Goal: Check status: Check status

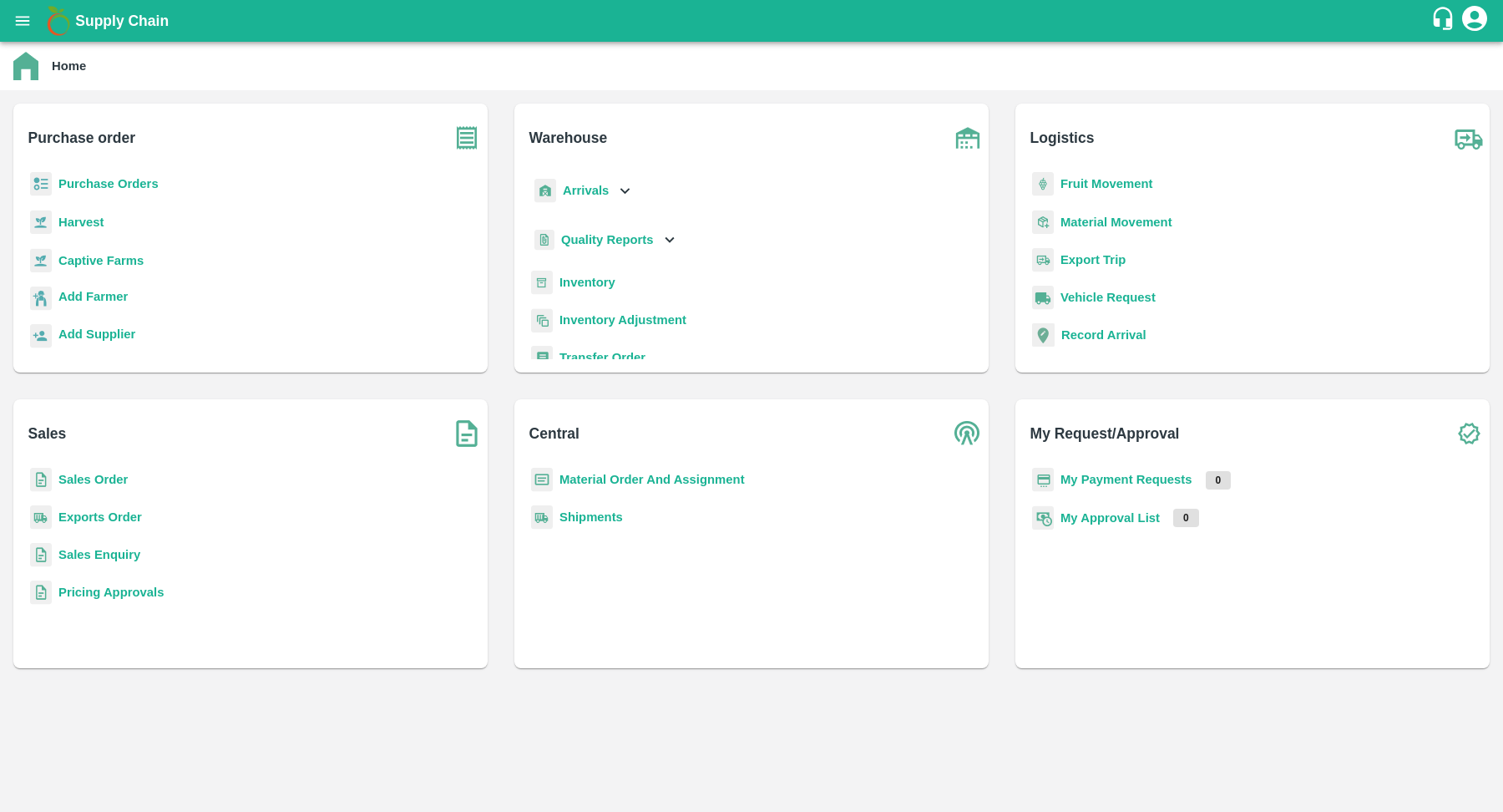
click at [603, 515] on b "Shipments" at bounding box center [591, 516] width 63 height 13
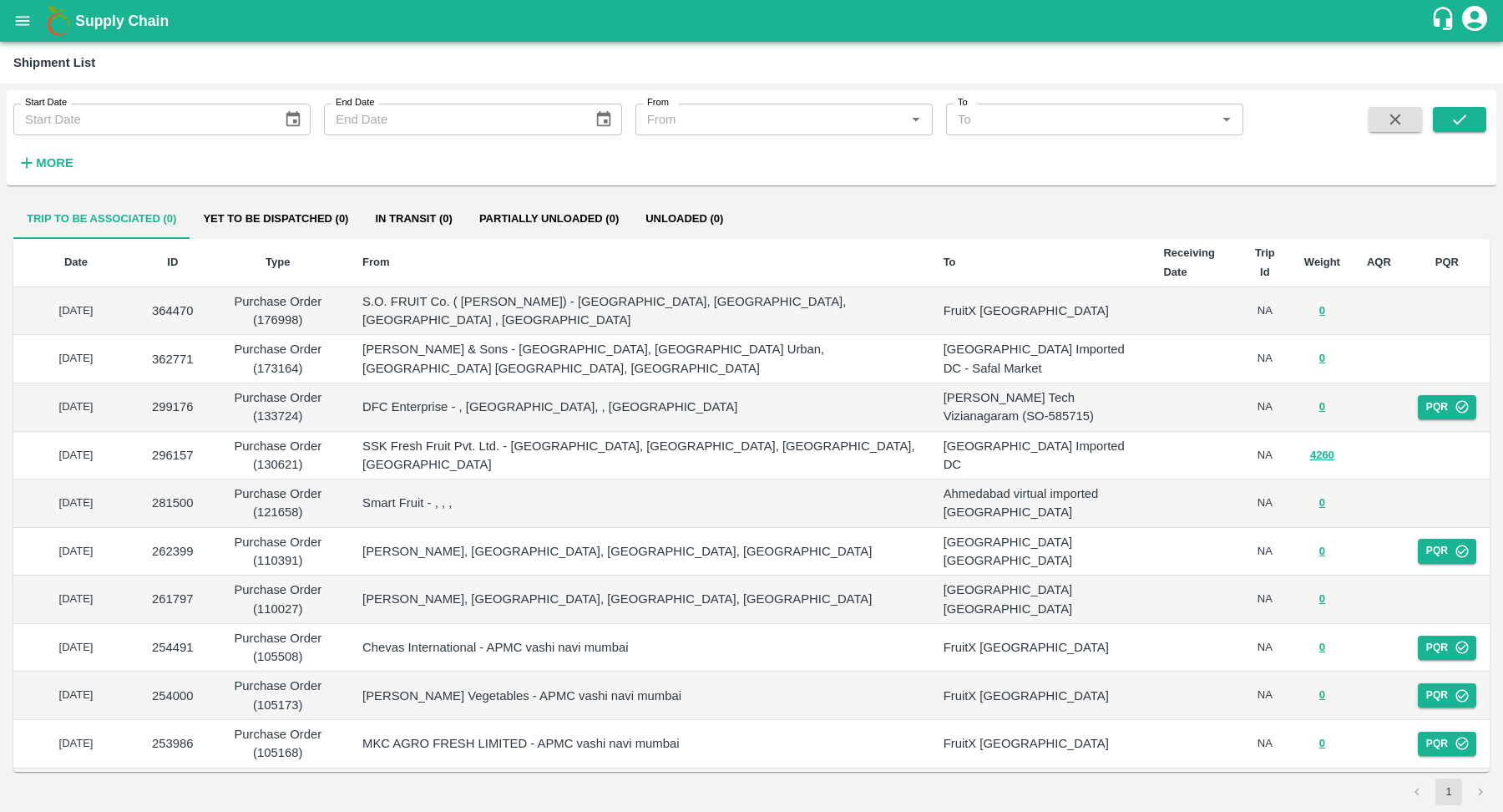
click at [48, 167] on strong "More" at bounding box center [55, 163] width 38 height 13
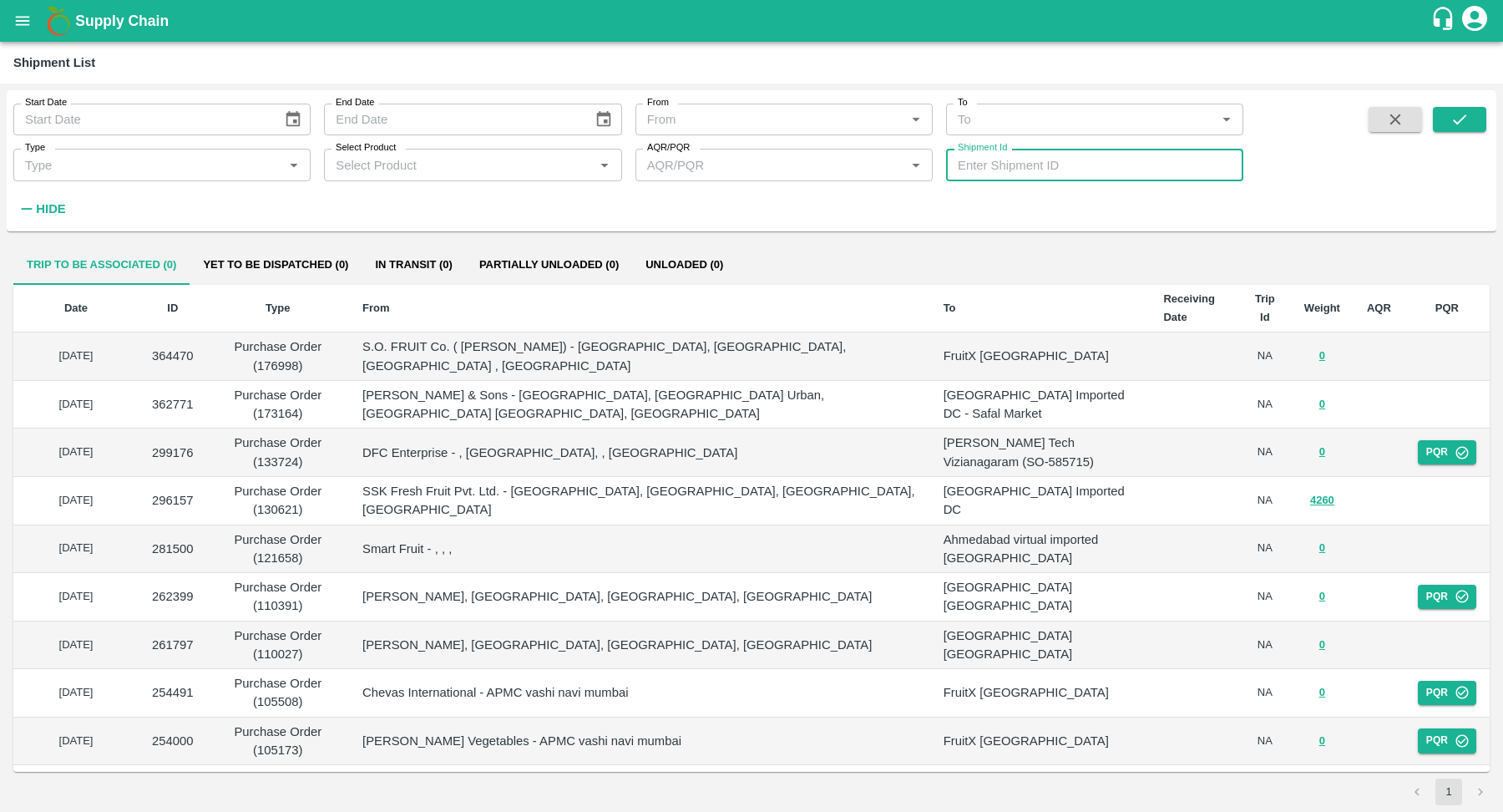
click at [1051, 163] on input "Shipment Id" at bounding box center [1095, 164] width 298 height 32
paste input "237419"
click at [1452, 116] on icon "submit" at bounding box center [1460, 119] width 19 height 19
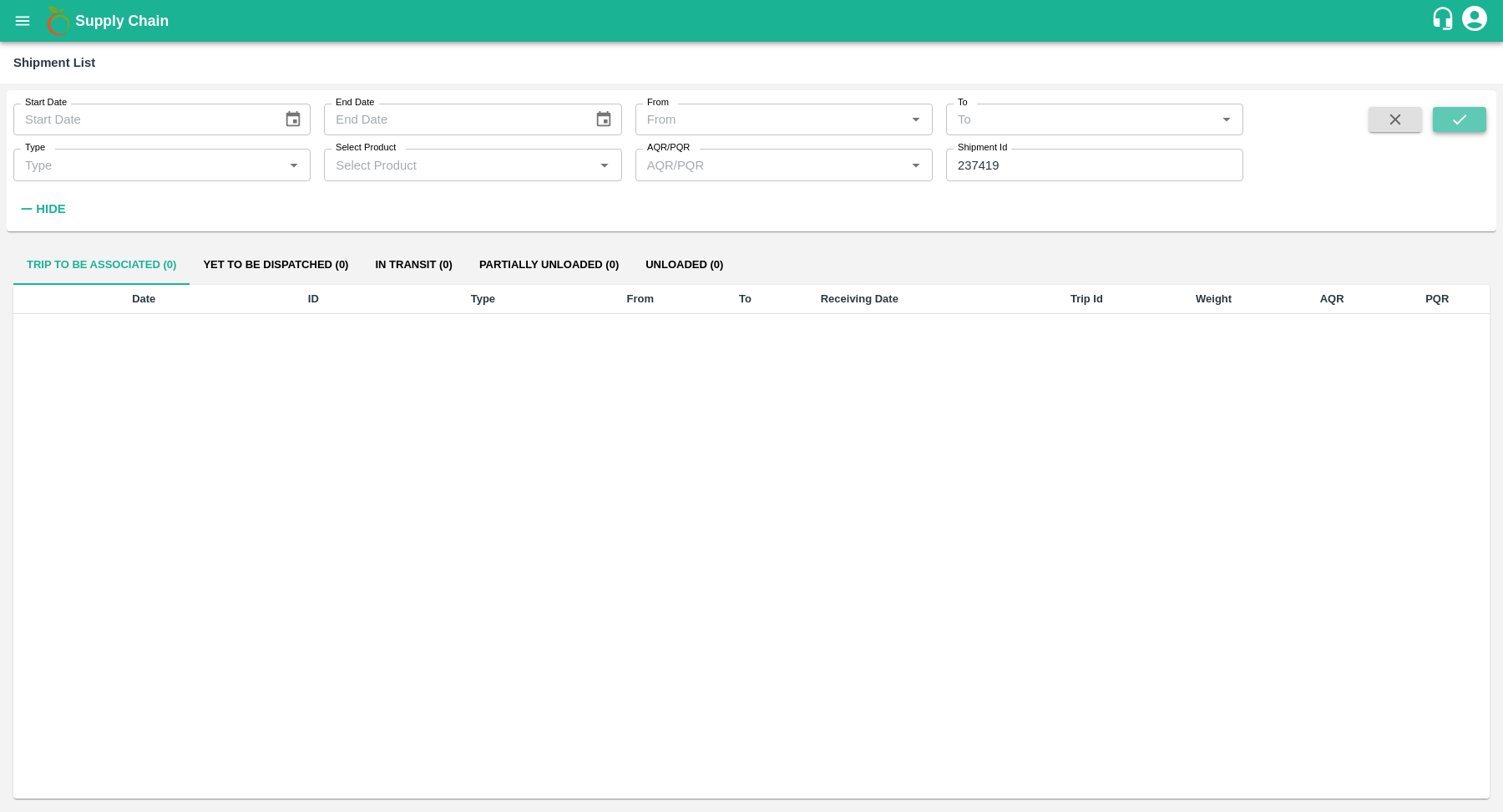
click at [1461, 125] on icon "submit" at bounding box center [1460, 119] width 19 height 19
click at [1012, 164] on input "237419" at bounding box center [1095, 164] width 298 height 32
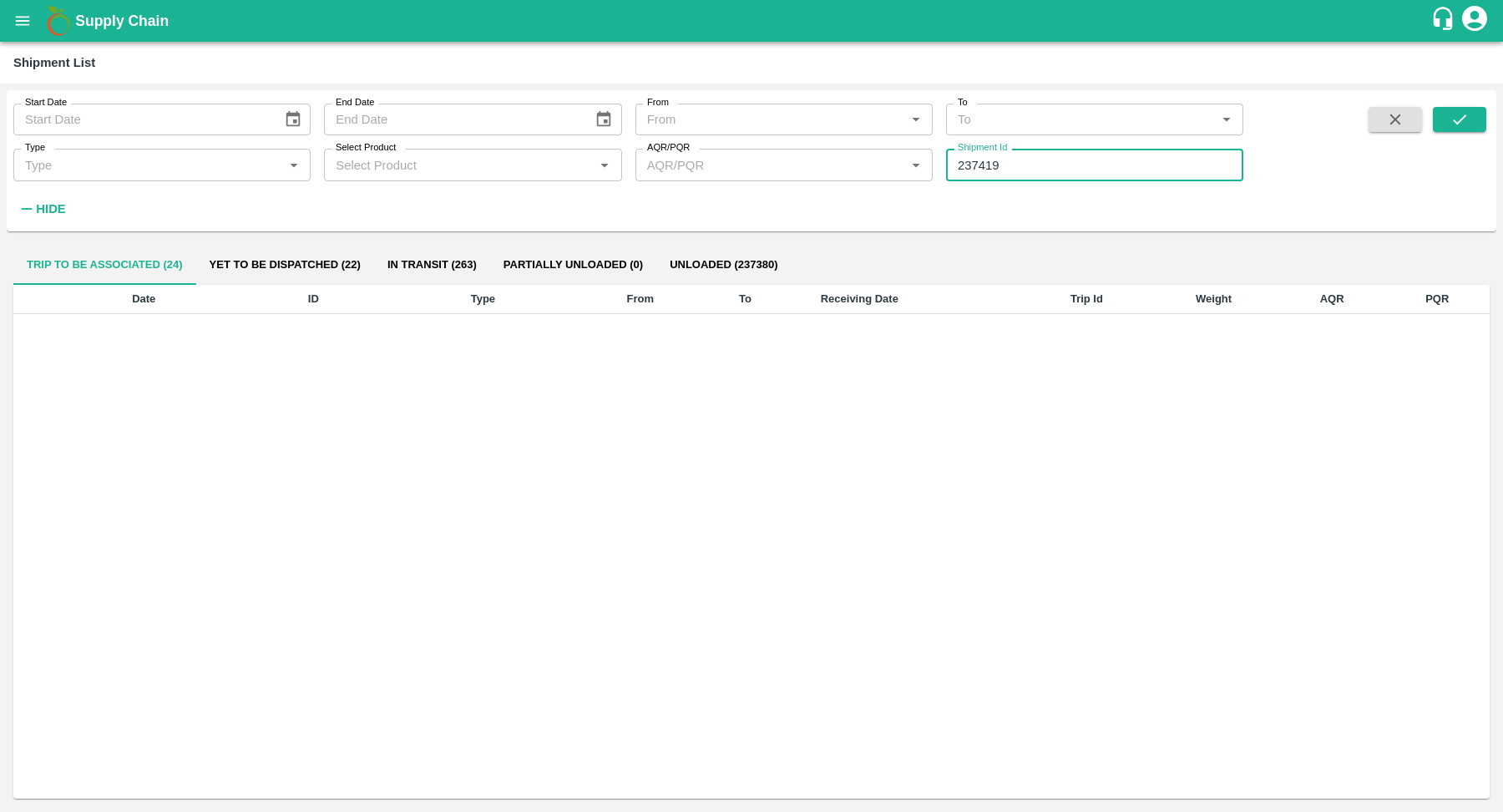
paste input "text"
click at [1470, 120] on button "submit" at bounding box center [1460, 120] width 54 height 25
click at [1107, 165] on input "237420" at bounding box center [1095, 164] width 298 height 32
paste input "text"
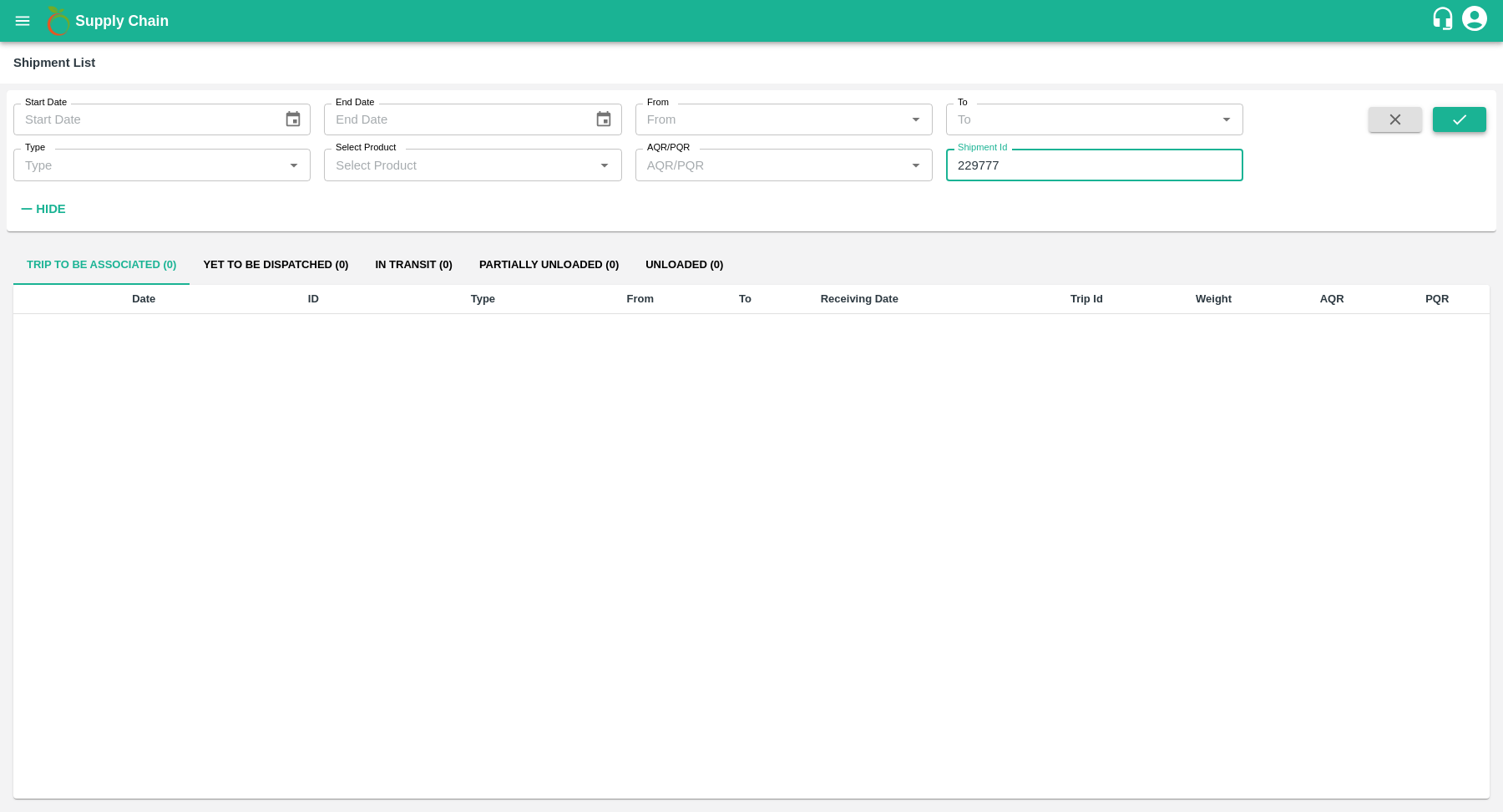
type input "229777"
click at [1473, 127] on button "submit" at bounding box center [1460, 120] width 54 height 25
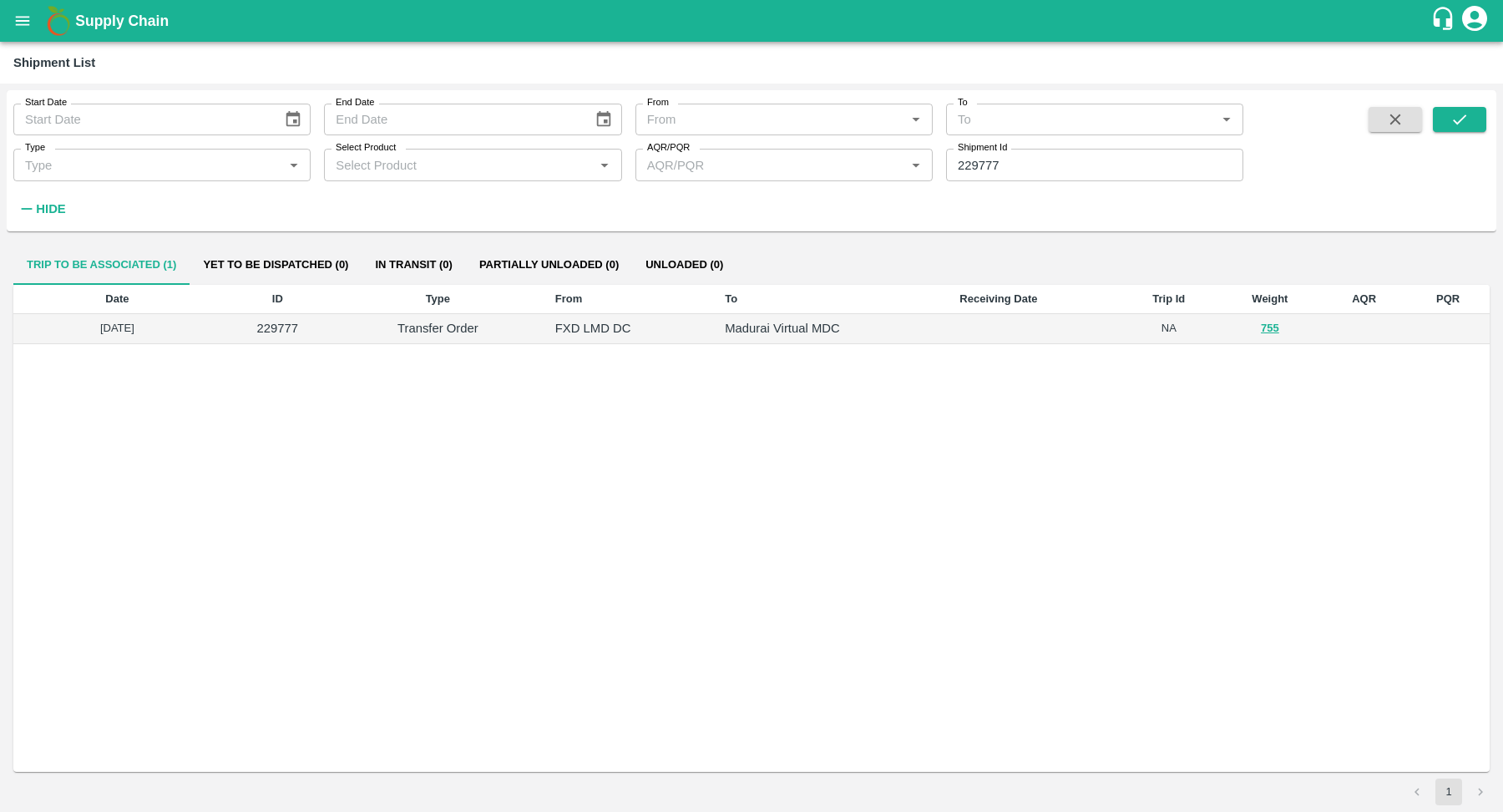
click at [810, 332] on p "Madurai Virtual MDC" at bounding box center [828, 328] width 208 height 19
click at [1269, 322] on button "755" at bounding box center [1270, 328] width 19 height 19
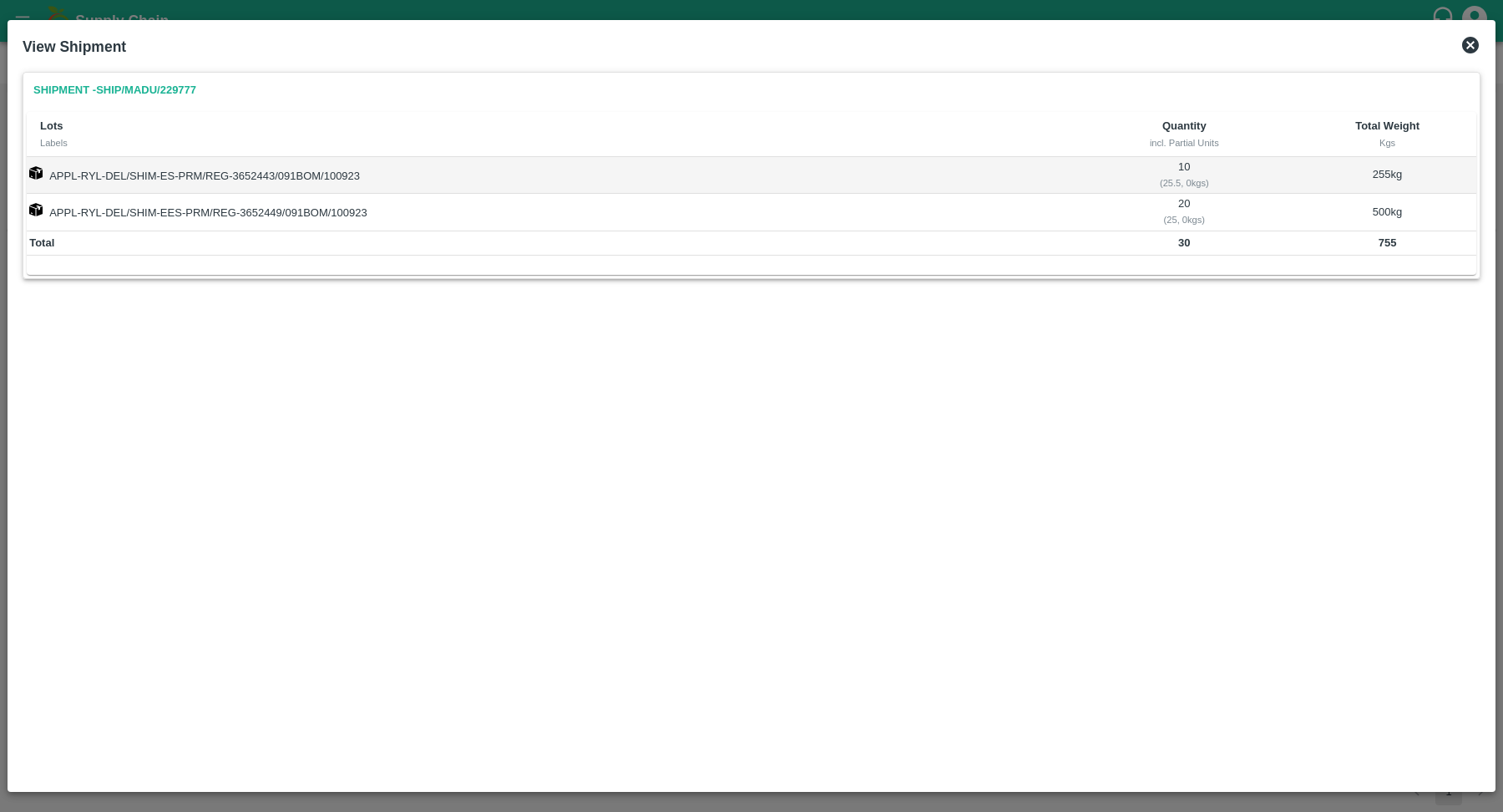
click at [1222, 236] on td "30" at bounding box center [1184, 244] width 229 height 25
click at [1202, 208] on td "20 ( 25, 0 kgs)" at bounding box center [1184, 212] width 229 height 37
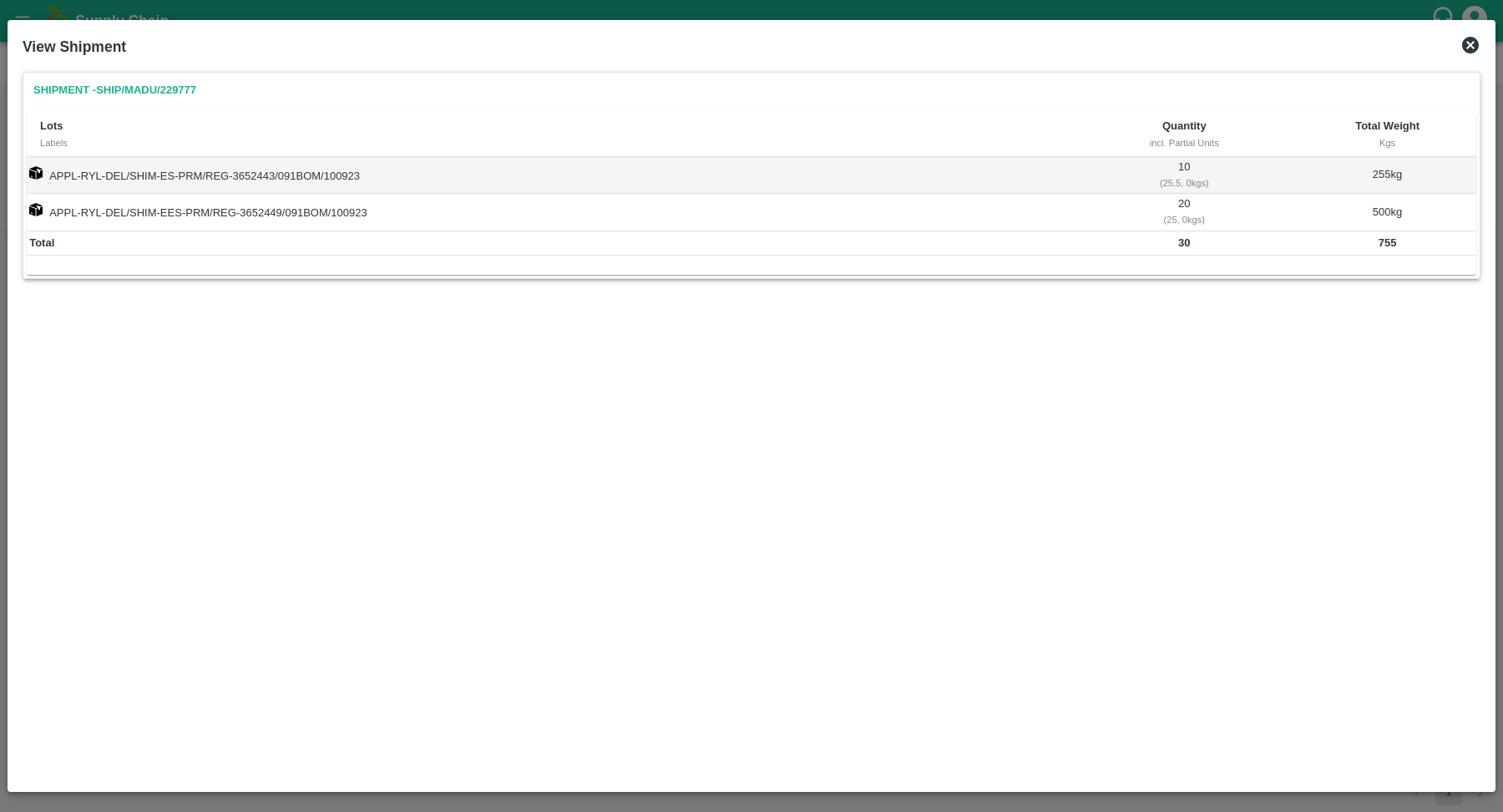
click at [1202, 208] on td "20 ( 25, 0 kgs)" at bounding box center [1184, 212] width 229 height 37
click at [1180, 162] on td "10 ( 25.5, 0 kgs)" at bounding box center [1184, 175] width 229 height 37
click at [1257, 276] on div "Shipment - SHIP/MADU/229777 Lots Labels Quantity incl. Partial Units Total Weig…" at bounding box center [752, 189] width 1458 height 236
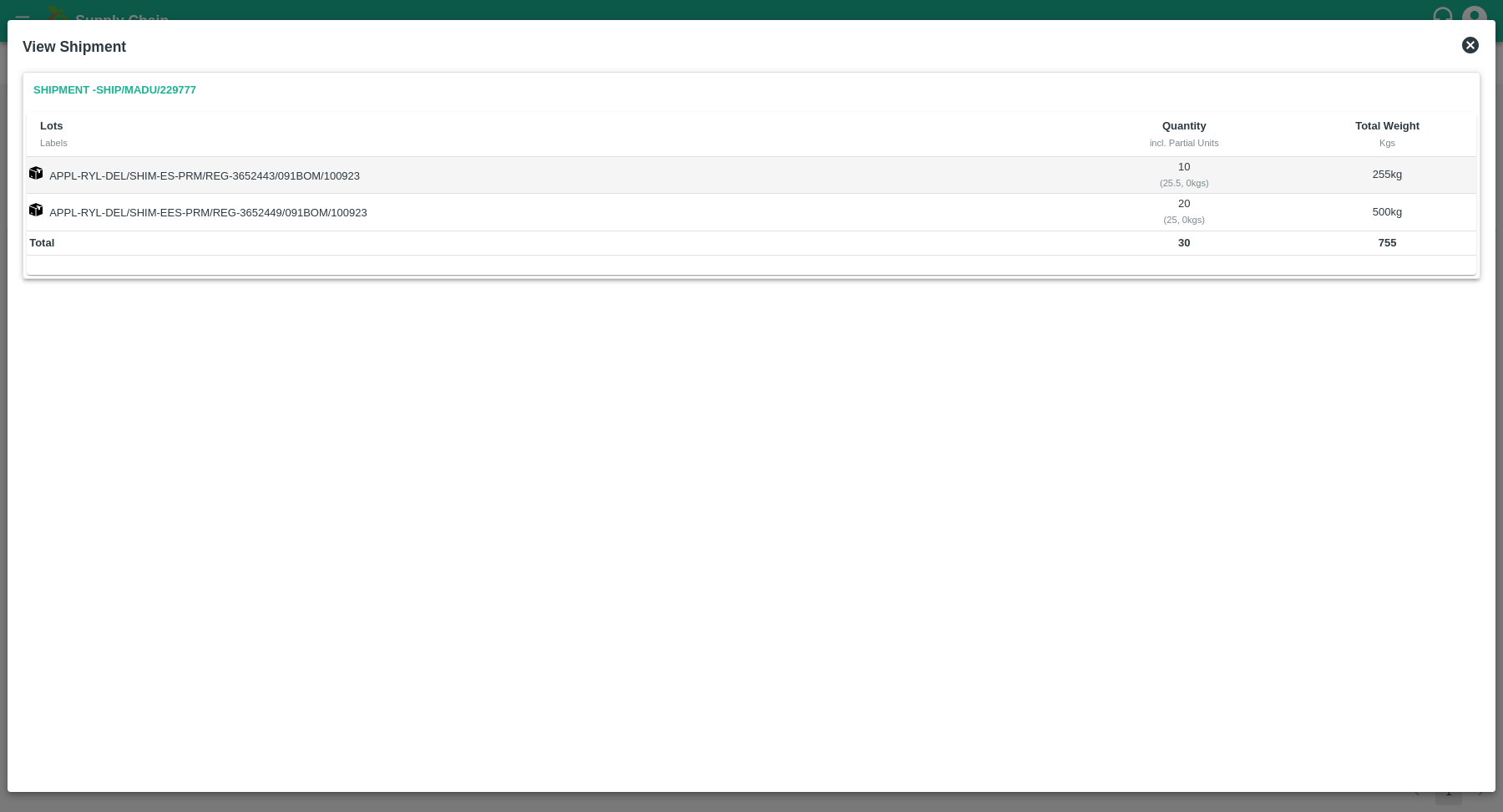
click at [1474, 43] on icon at bounding box center [1471, 45] width 20 height 20
